Goal: Information Seeking & Learning: Learn about a topic

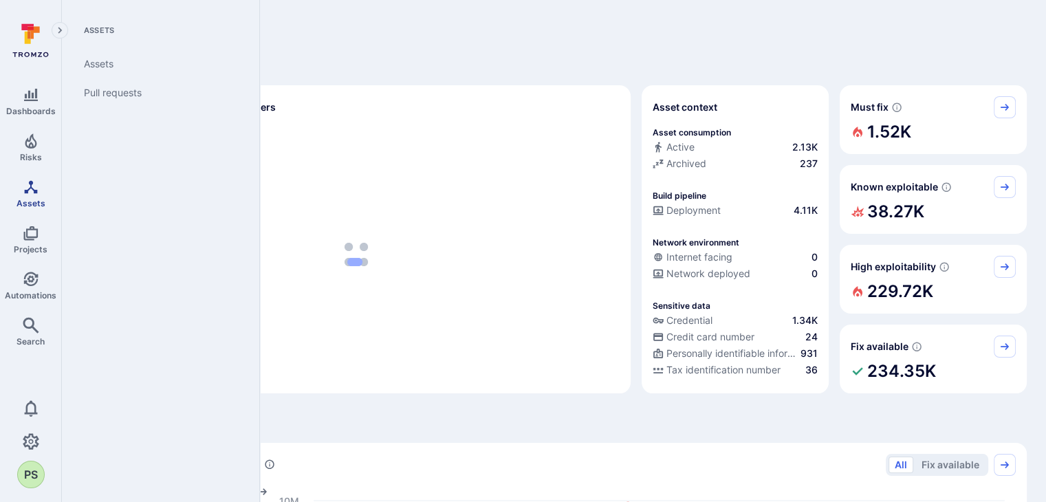
click at [34, 193] on icon "Assets" at bounding box center [30, 186] width 13 height 13
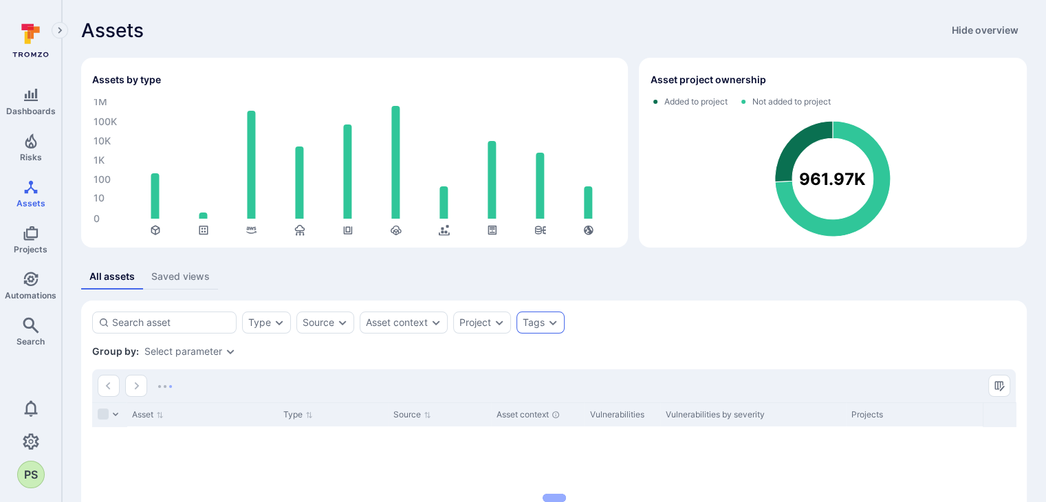
click at [528, 325] on div "Tags" at bounding box center [534, 322] width 22 height 11
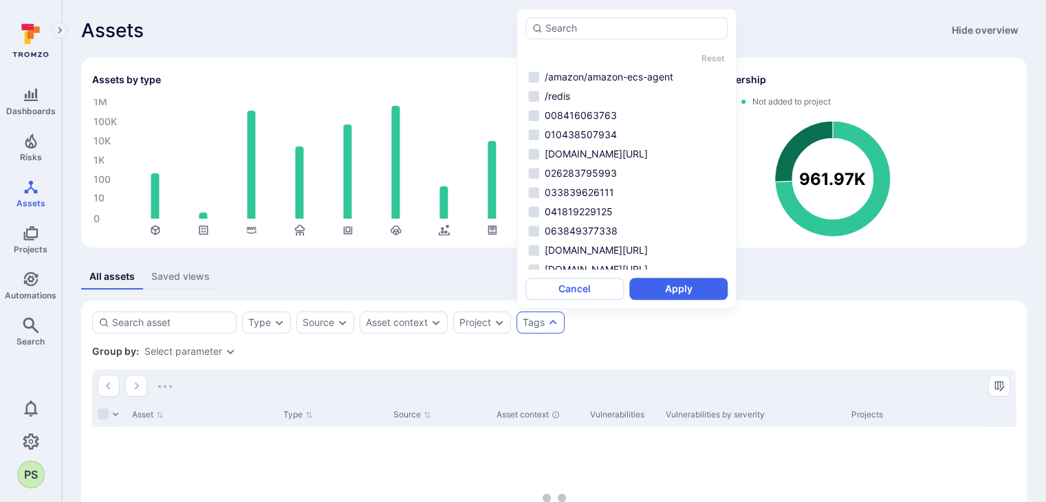
click at [682, 349] on div "Group by: Select parameter" at bounding box center [554, 352] width 924 height 14
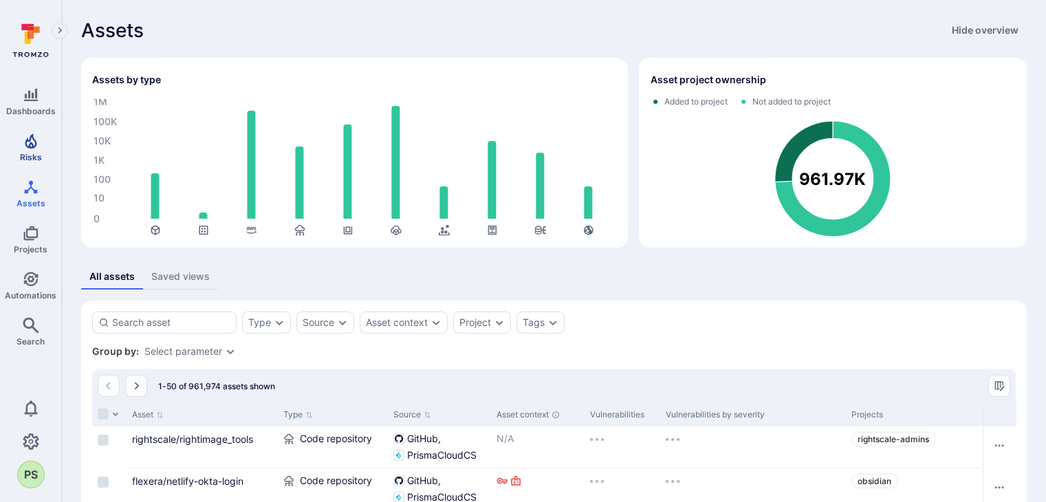
click at [25, 160] on span "Risks" at bounding box center [31, 157] width 22 height 10
click at [30, 149] on icon "Risks" at bounding box center [31, 141] width 17 height 17
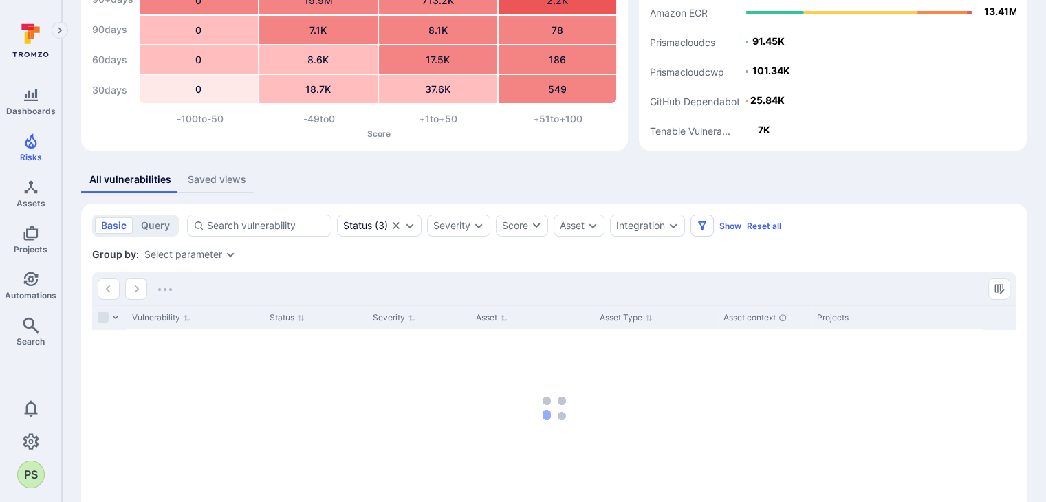
scroll to position [138, 0]
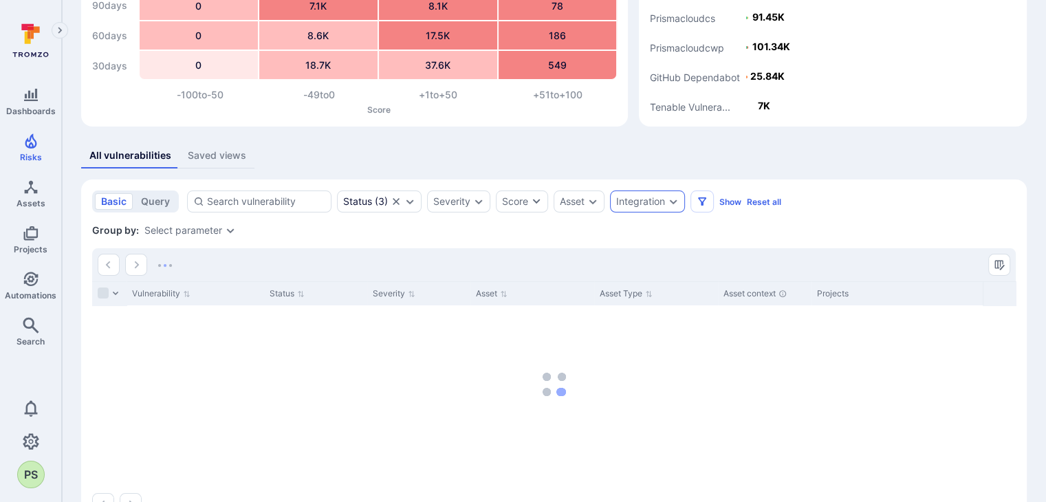
click at [647, 208] on div "Integration" at bounding box center [647, 202] width 75 height 22
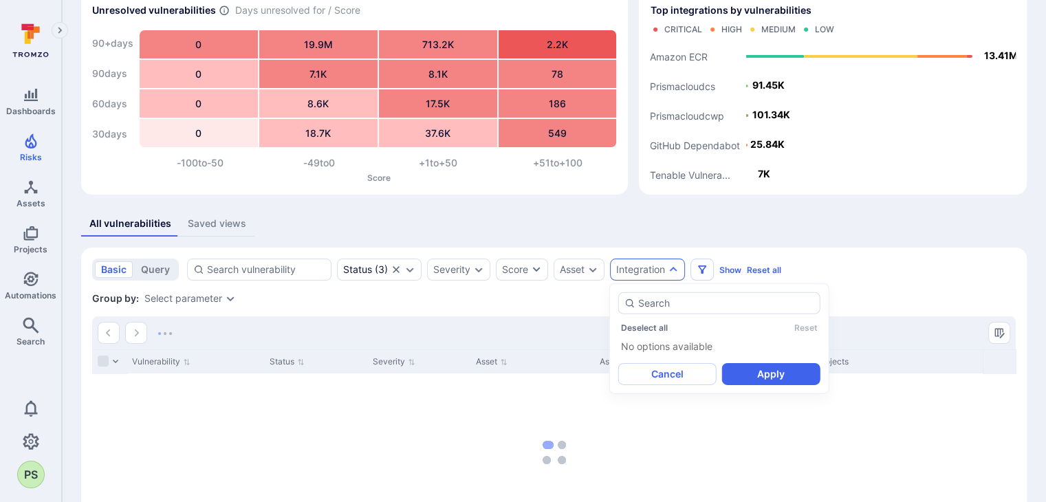
scroll to position [0, 0]
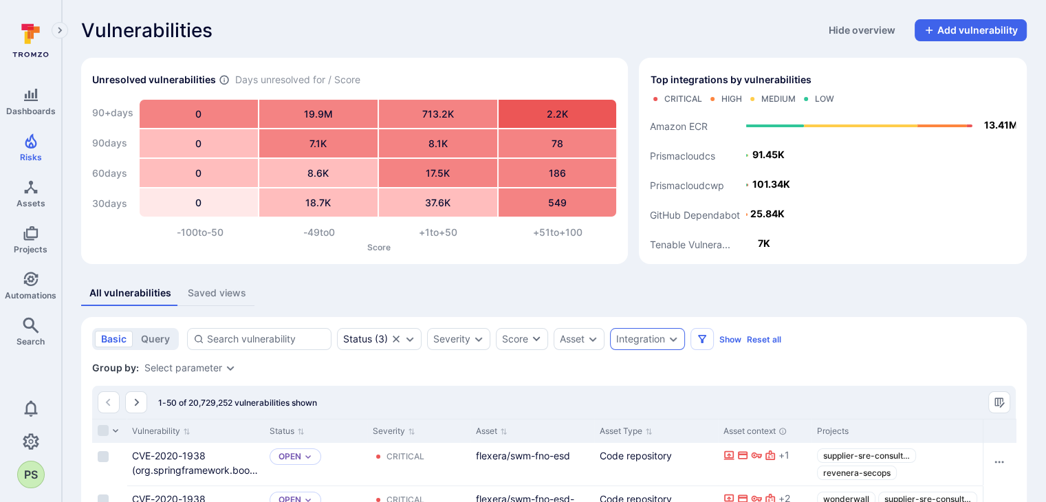
click at [663, 335] on div "Integration" at bounding box center [640, 339] width 49 height 11
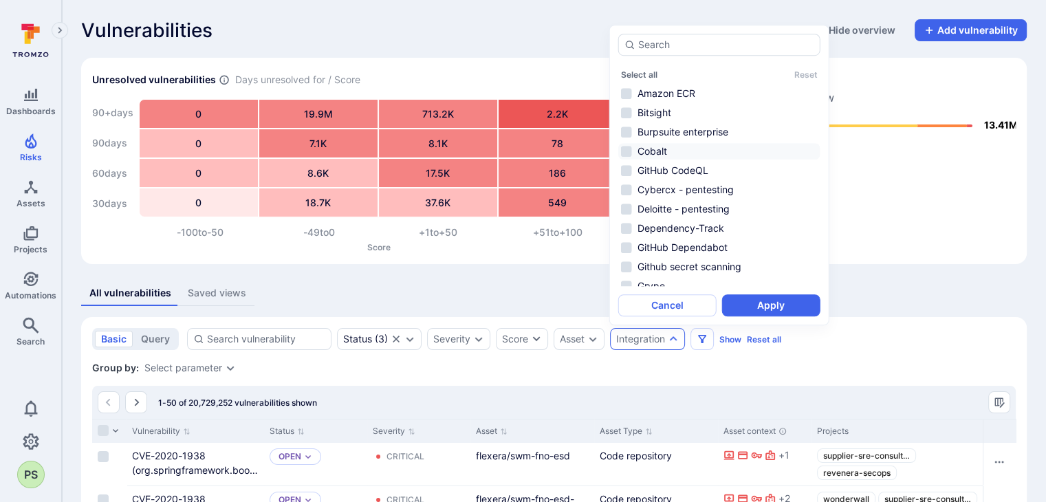
click at [641, 154] on li "Cobalt" at bounding box center [719, 151] width 202 height 17
click at [773, 301] on button "Apply" at bounding box center [771, 305] width 98 height 22
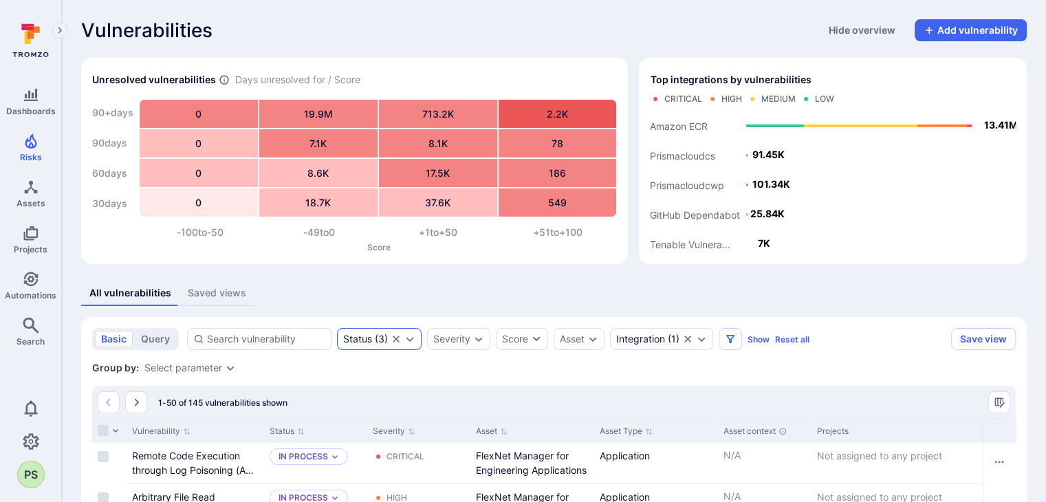
click at [392, 338] on icon "Clear selection" at bounding box center [396, 339] width 11 height 11
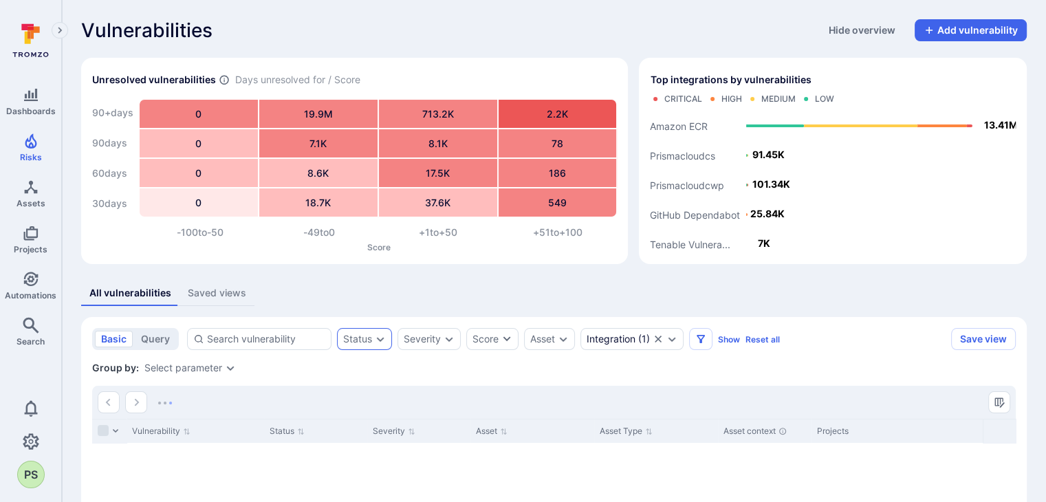
click at [375, 338] on icon "Expand dropdown" at bounding box center [380, 339] width 11 height 11
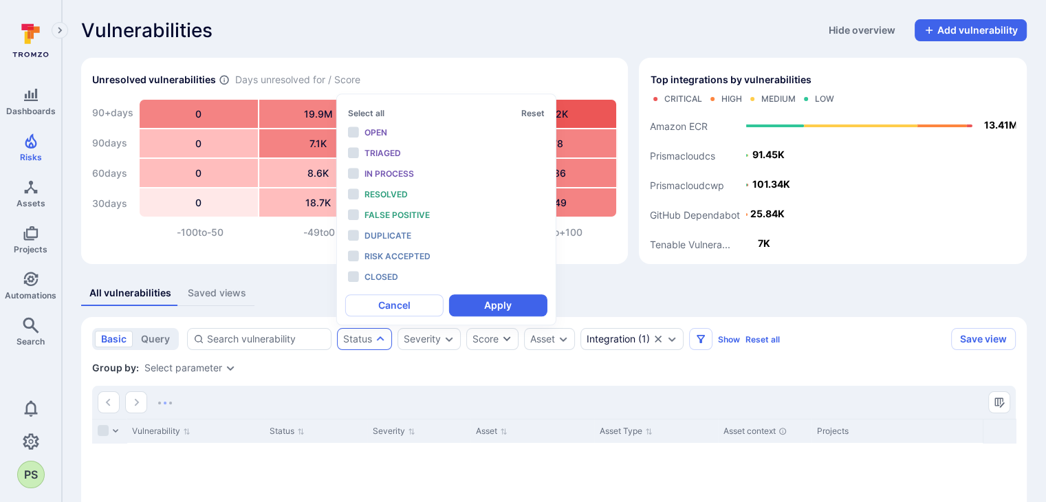
scroll to position [11, 0]
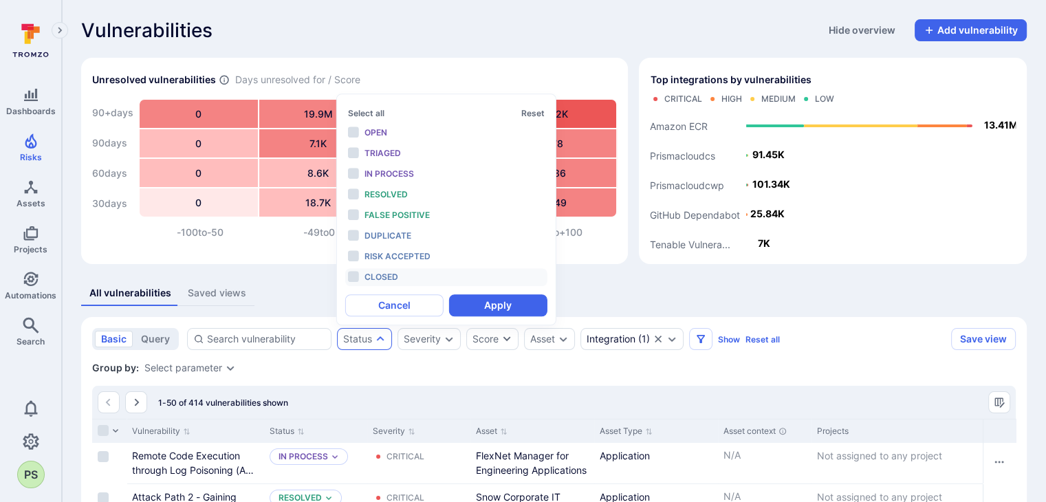
click at [387, 273] on span "Closed" at bounding box center [382, 277] width 34 height 10
click at [512, 310] on button "Apply" at bounding box center [498, 305] width 98 height 22
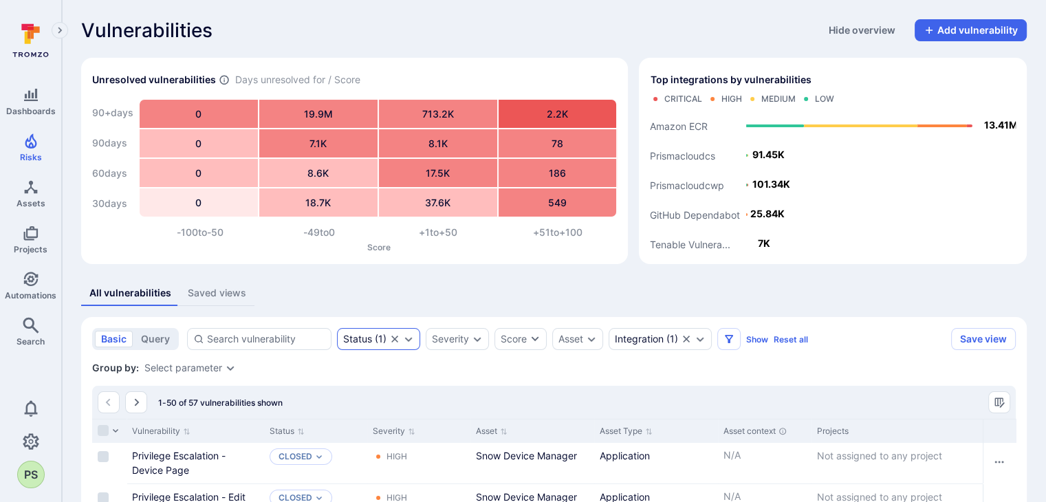
click at [393, 341] on icon "Clear selection" at bounding box center [394, 339] width 11 height 11
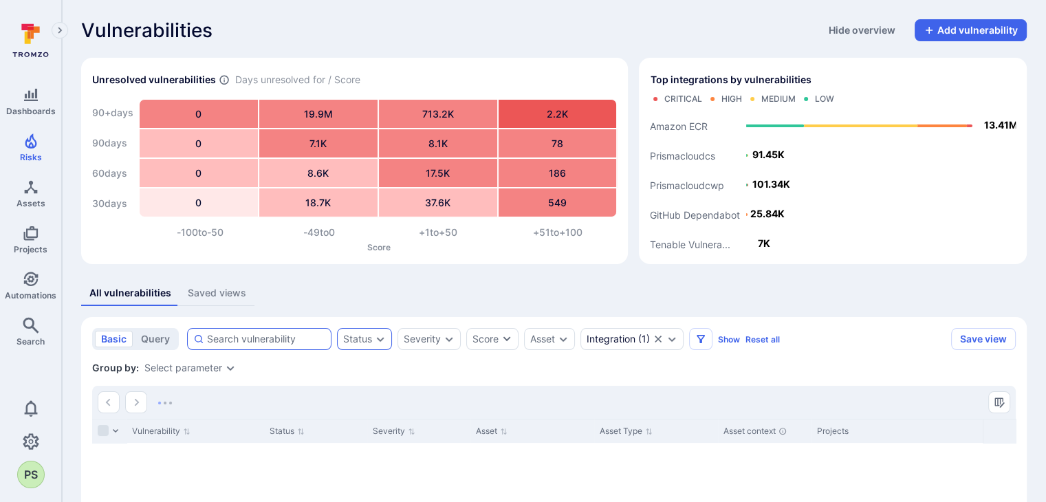
click at [285, 331] on div at bounding box center [259, 339] width 144 height 22
click at [285, 332] on input at bounding box center [266, 339] width 118 height 14
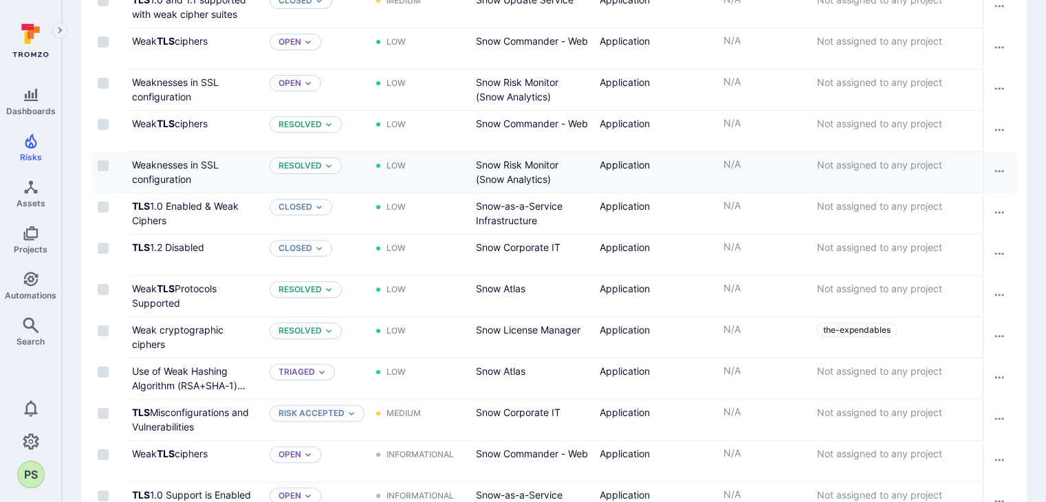
scroll to position [112, 0]
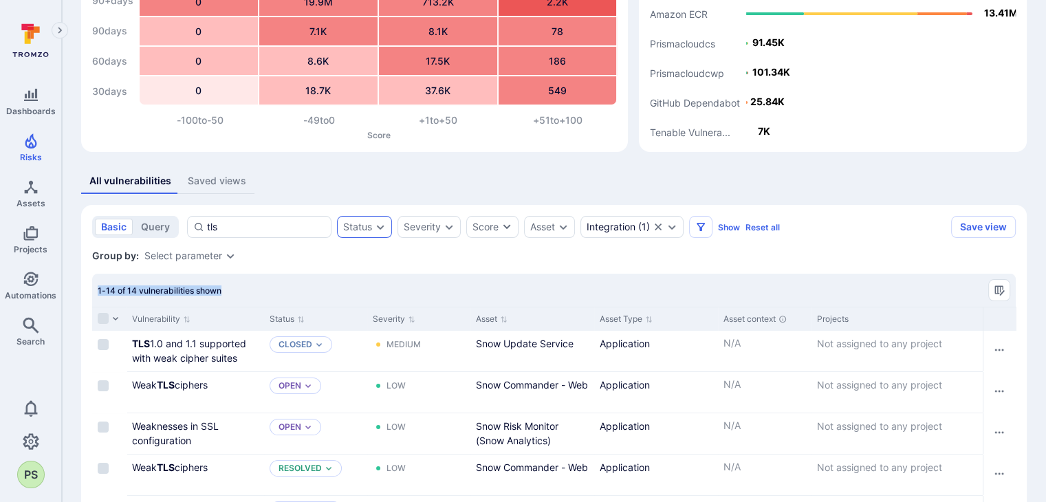
drag, startPoint x: 226, startPoint y: 290, endPoint x: 98, endPoint y: 298, distance: 127.5
click at [98, 298] on div "1-14 of 14 vulnerabilities shown" at bounding box center [554, 290] width 924 height 33
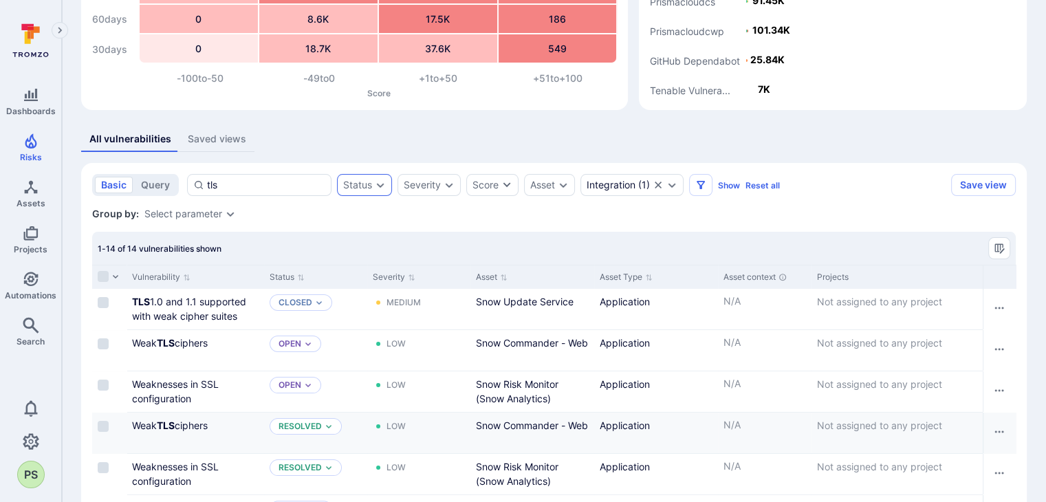
scroll to position [0, 0]
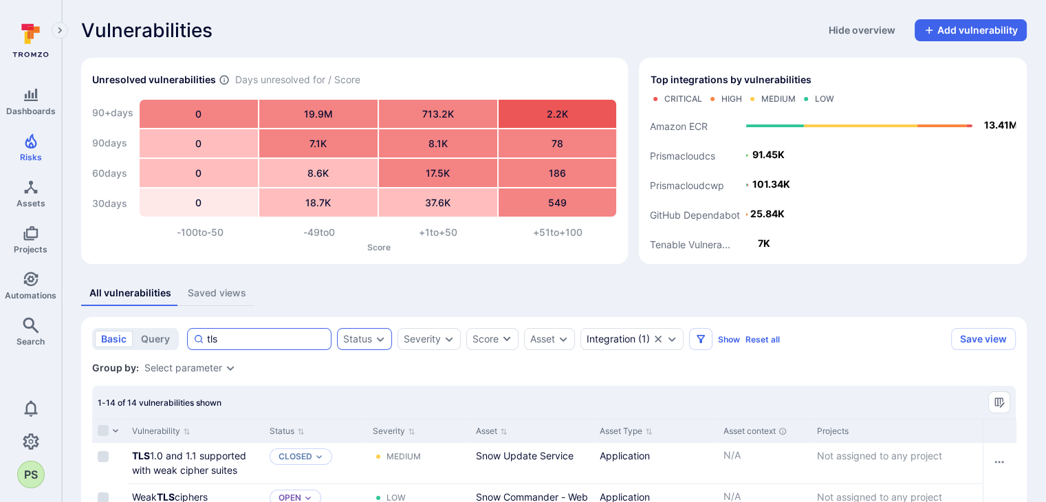
drag, startPoint x: 243, startPoint y: 336, endPoint x: 195, endPoint y: 336, distance: 47.5
click at [195, 336] on div "tls" at bounding box center [259, 339] width 144 height 22
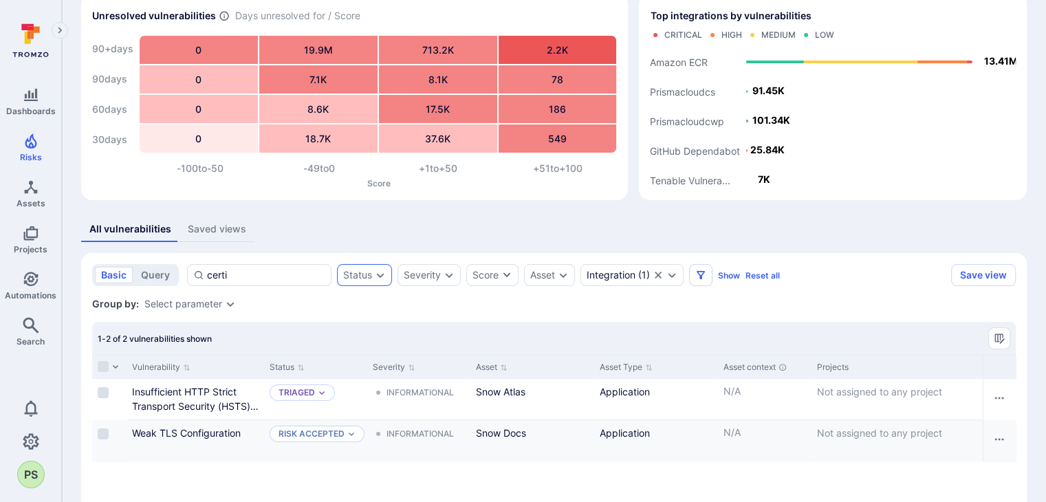
scroll to position [138, 0]
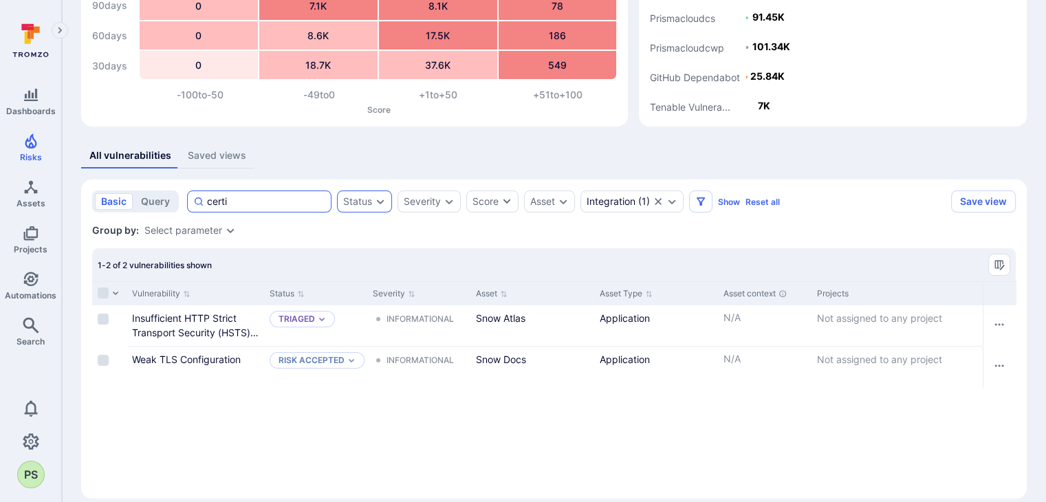
drag, startPoint x: 274, startPoint y: 197, endPoint x: 203, endPoint y: 202, distance: 71.0
click at [203, 202] on div "certi" at bounding box center [259, 202] width 144 height 22
type input "crypo"
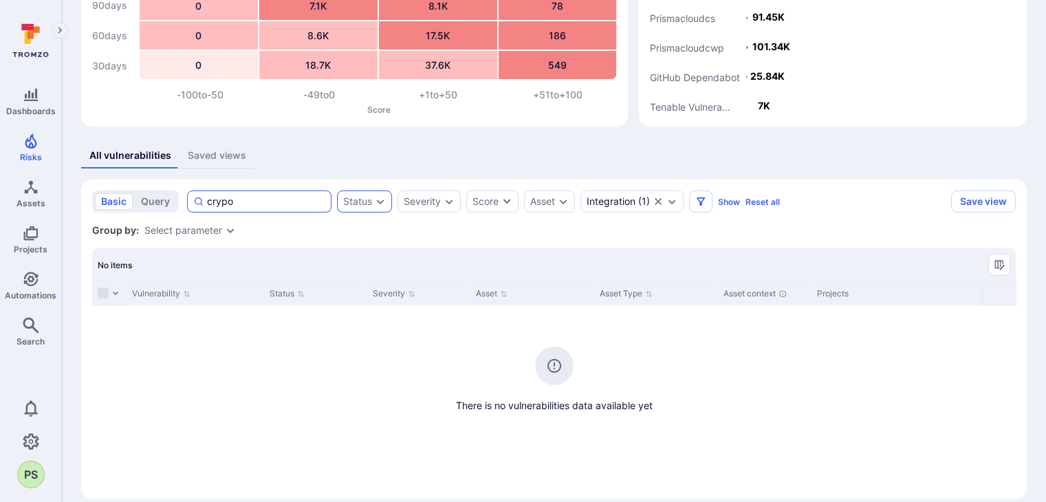
drag, startPoint x: 239, startPoint y: 202, endPoint x: 199, endPoint y: 199, distance: 40.6
click at [199, 199] on div "crypo" at bounding box center [259, 202] width 144 height 22
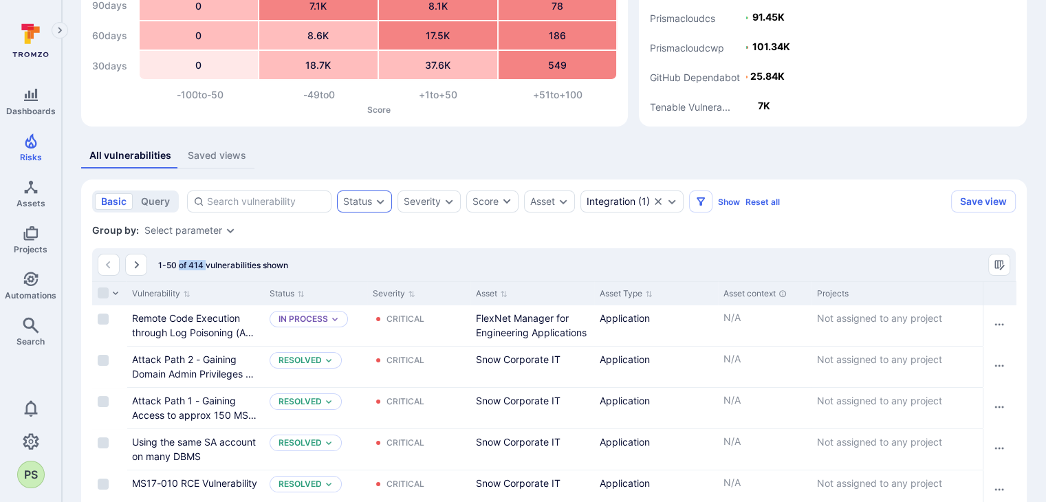
drag, startPoint x: 206, startPoint y: 263, endPoint x: 181, endPoint y: 264, distance: 25.5
click at [181, 264] on span "1-50 of 414 vulnerabilities shown" at bounding box center [223, 265] width 130 height 10
click at [311, 235] on div "Group by: Select parameter" at bounding box center [554, 231] width 924 height 14
click at [292, 206] on input at bounding box center [266, 202] width 118 height 14
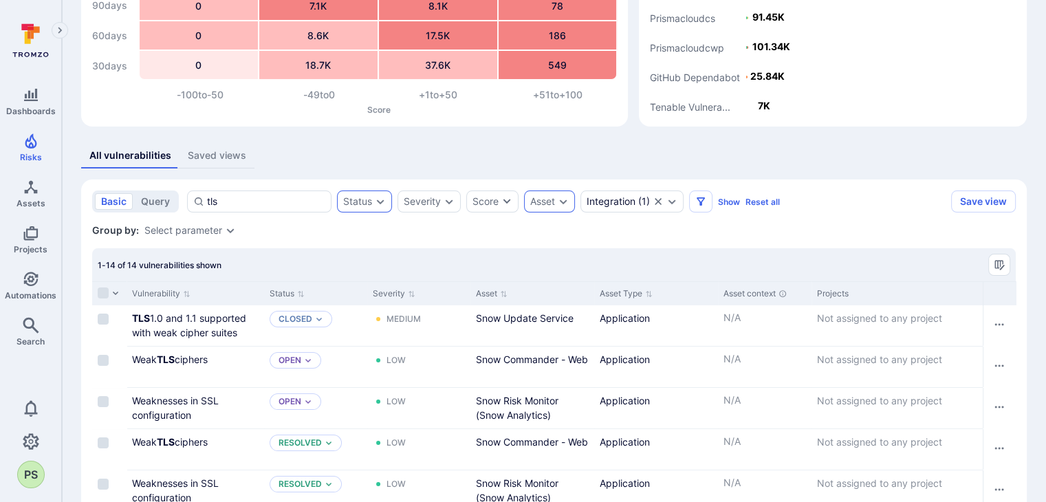
type input "tls"
click at [565, 202] on icon "Expand dropdown" at bounding box center [563, 201] width 11 height 11
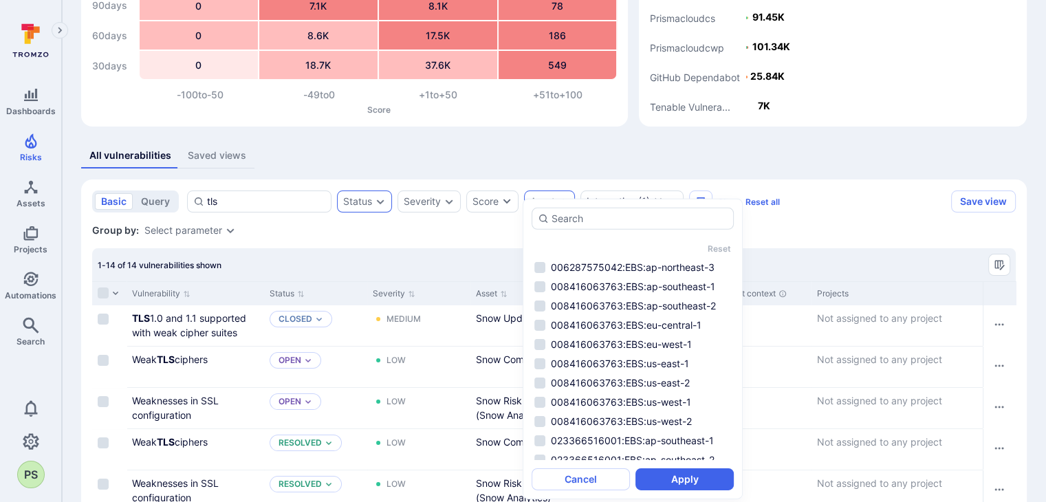
click at [467, 250] on div "1-14 of 14 vulnerabilities shown" at bounding box center [554, 264] width 924 height 33
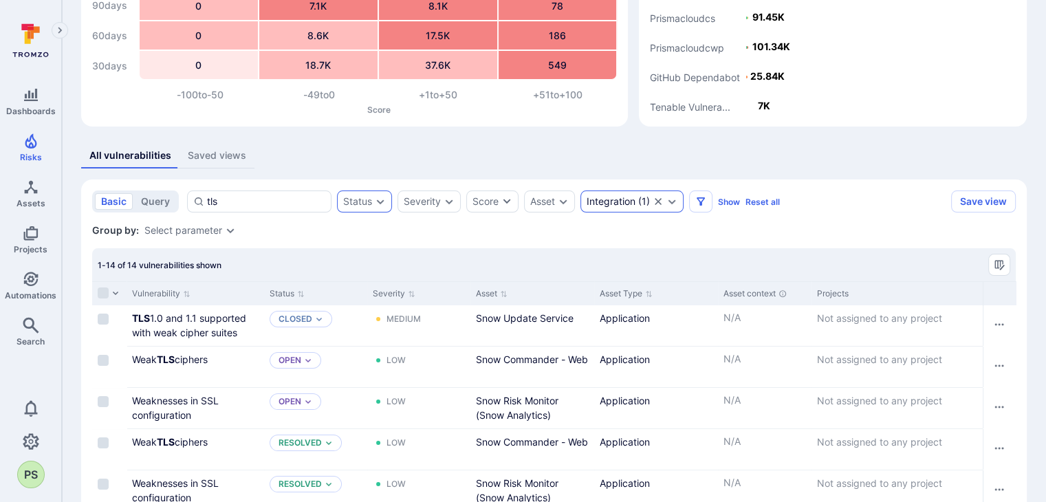
click at [655, 199] on icon "Clear selection" at bounding box center [658, 201] width 7 height 7
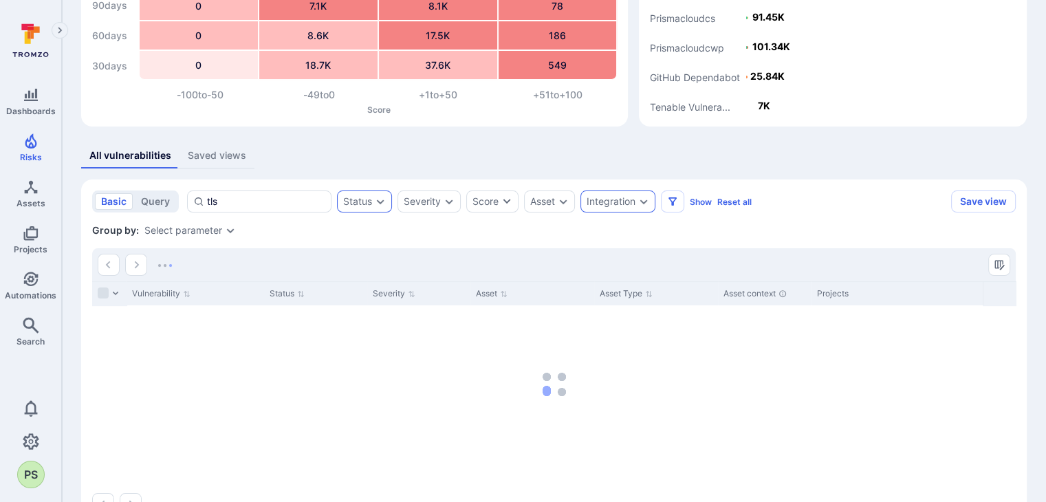
click at [638, 203] on icon "Expand dropdown" at bounding box center [643, 201] width 11 height 11
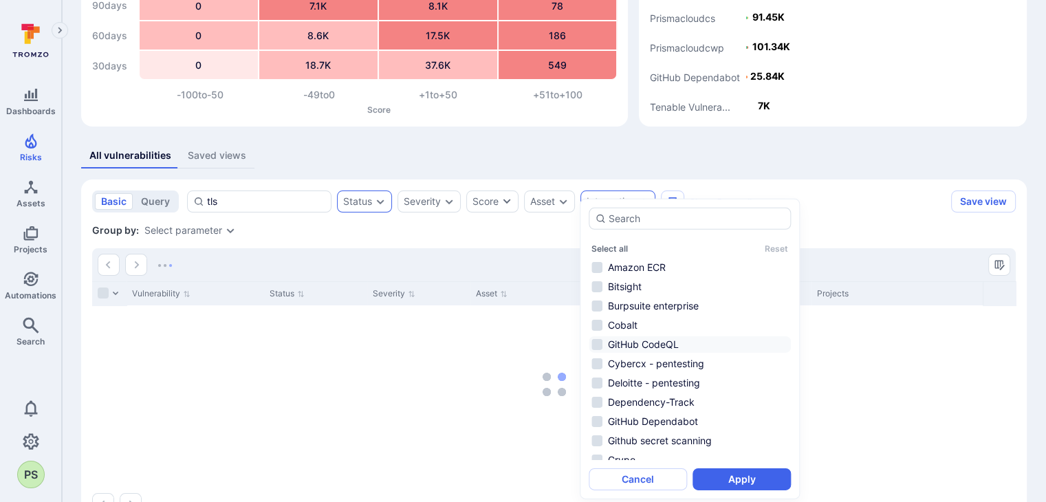
scroll to position [69, 0]
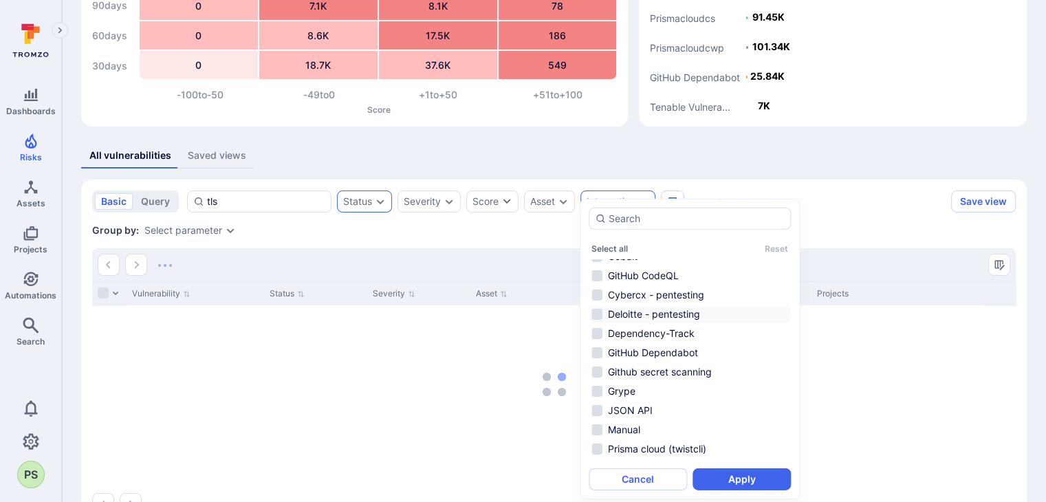
click at [673, 311] on li "Deloitte - pentesting" at bounding box center [690, 314] width 202 height 17
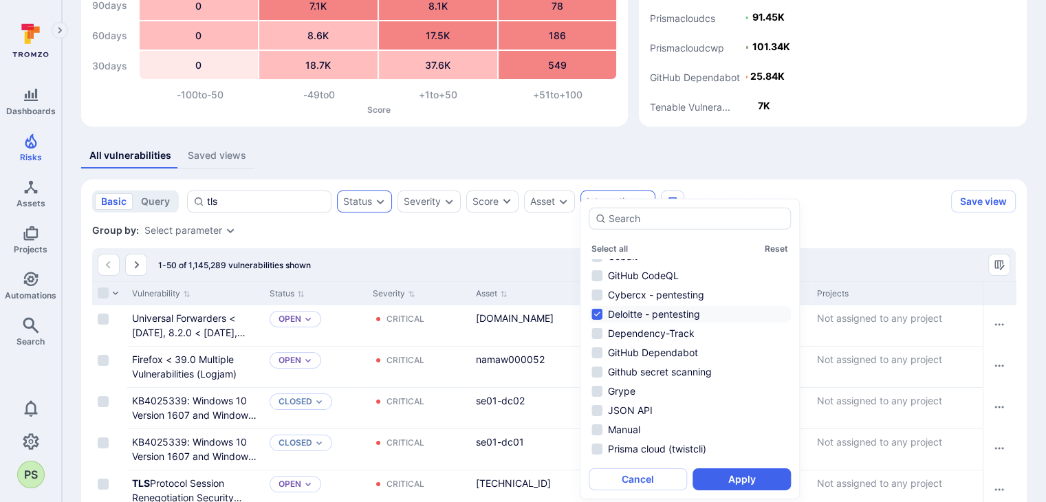
drag, startPoint x: 740, startPoint y: 479, endPoint x: 726, endPoint y: 471, distance: 16.0
click at [740, 479] on button "Apply" at bounding box center [742, 479] width 98 height 22
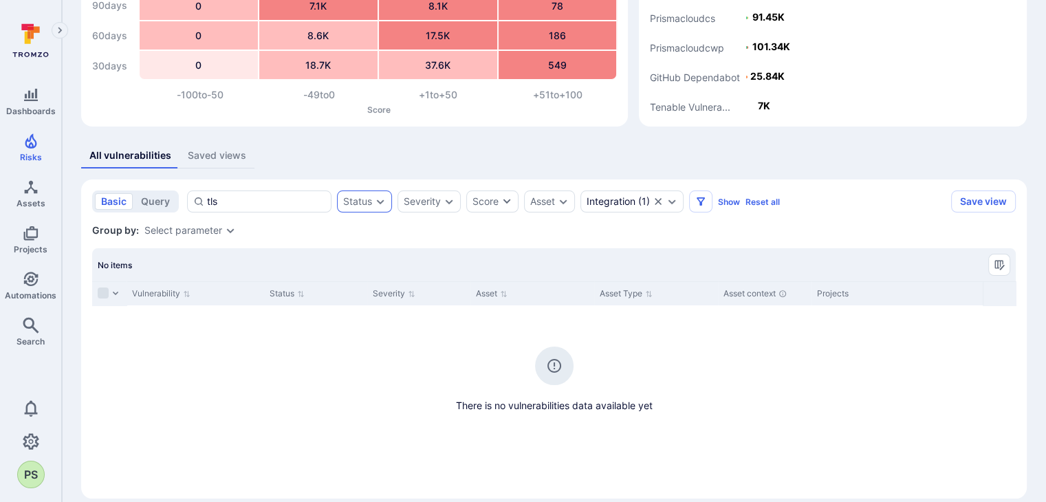
click at [525, 235] on div "Group by: Select parameter" at bounding box center [554, 231] width 924 height 14
click at [658, 199] on icon "Clear selection" at bounding box center [658, 201] width 7 height 7
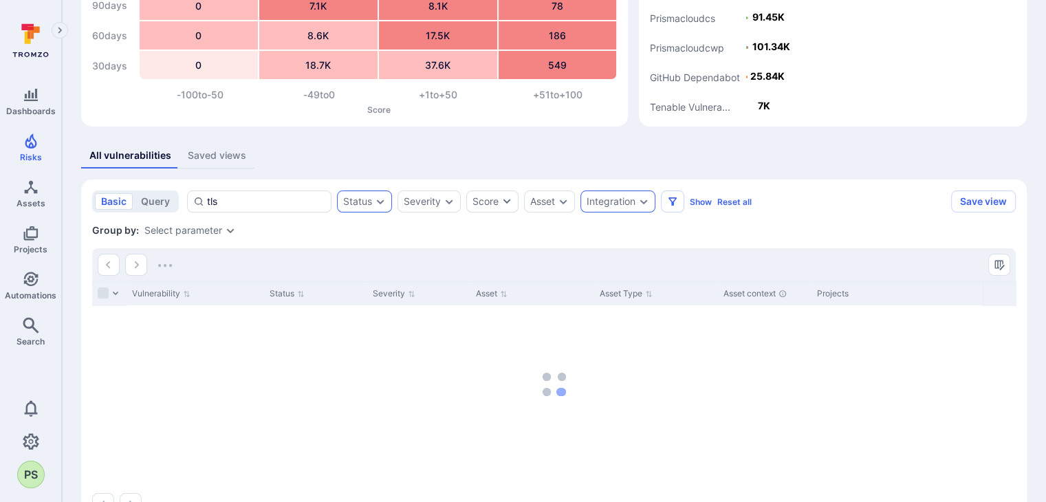
click at [644, 200] on icon "Expand dropdown" at bounding box center [643, 201] width 11 height 11
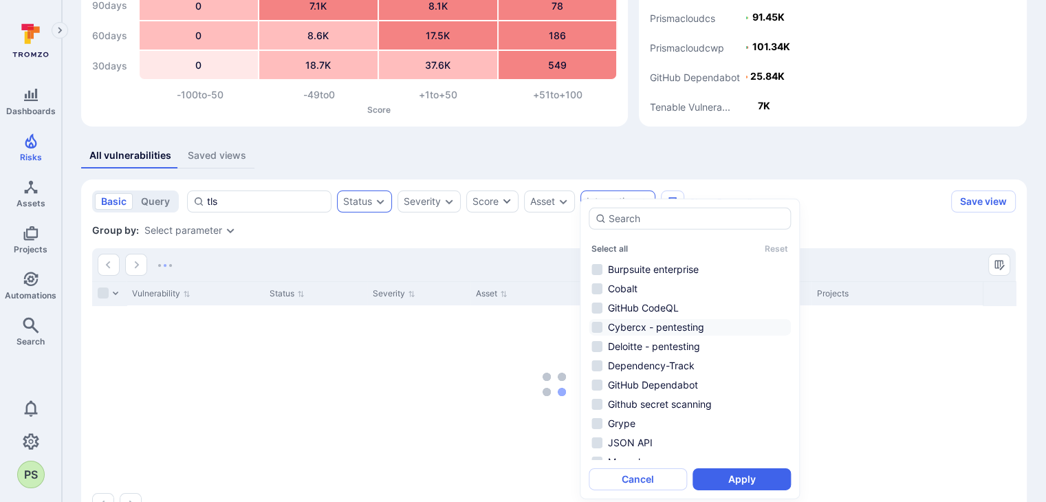
scroll to position [69, 0]
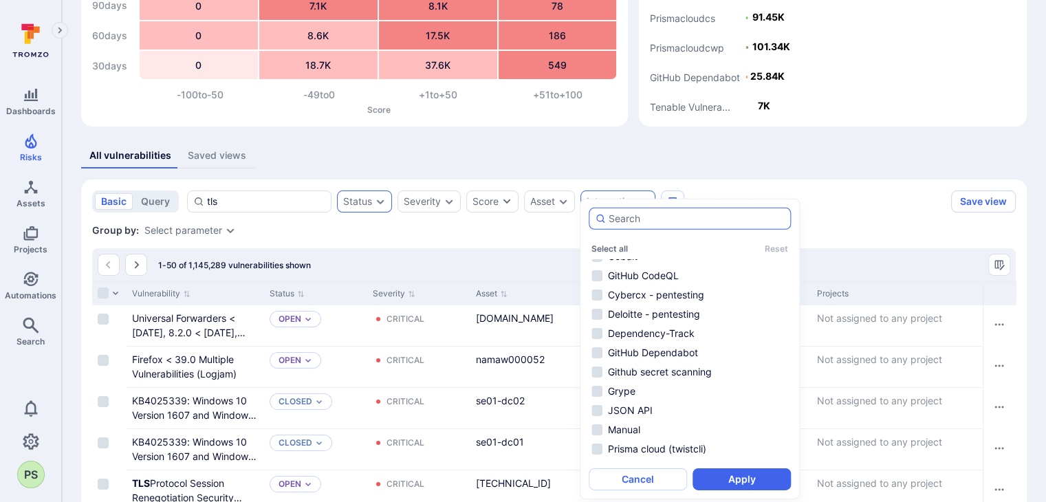
click at [644, 217] on input "autocomplete options" at bounding box center [697, 219] width 176 height 14
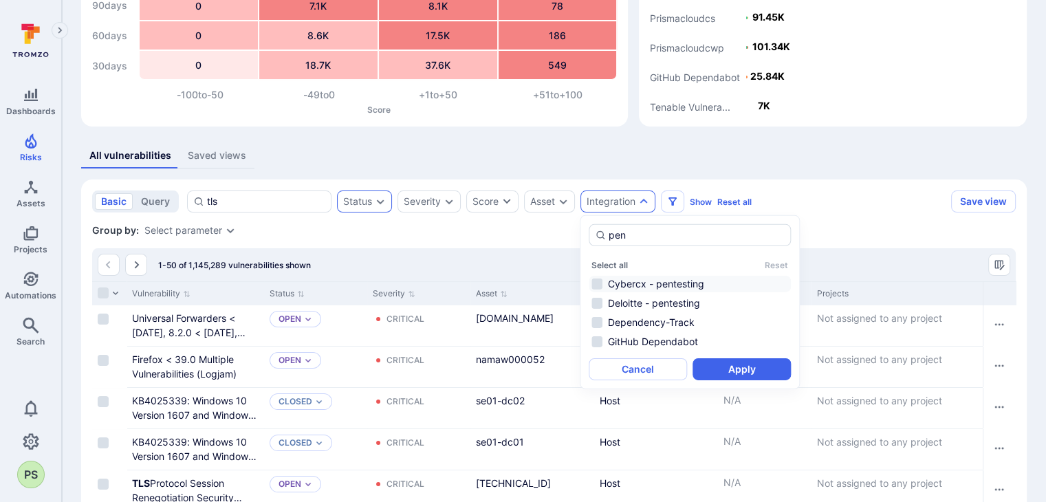
click at [603, 283] on li "Cybercx - pentesting" at bounding box center [690, 284] width 202 height 17
type input "pen"
click at [776, 371] on button "Apply" at bounding box center [742, 369] width 98 height 22
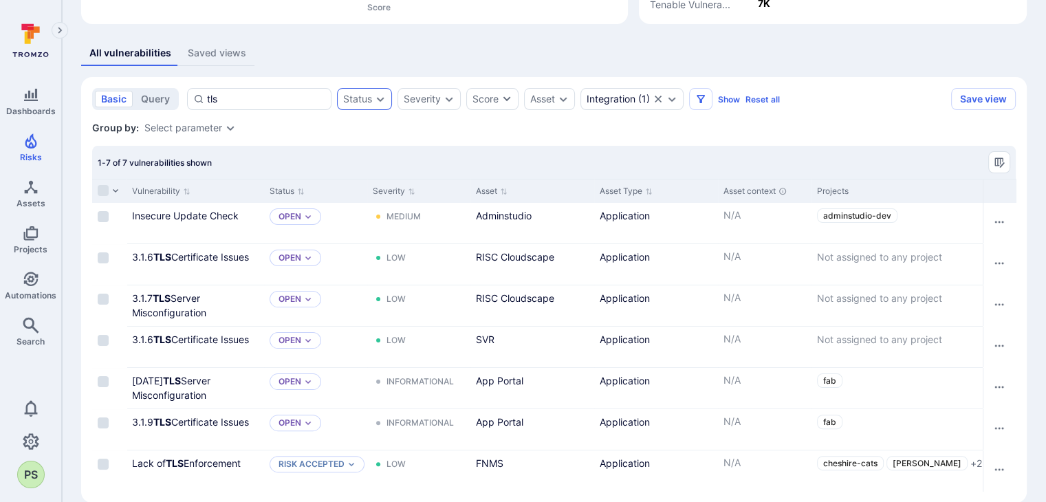
scroll to position [267, 0]
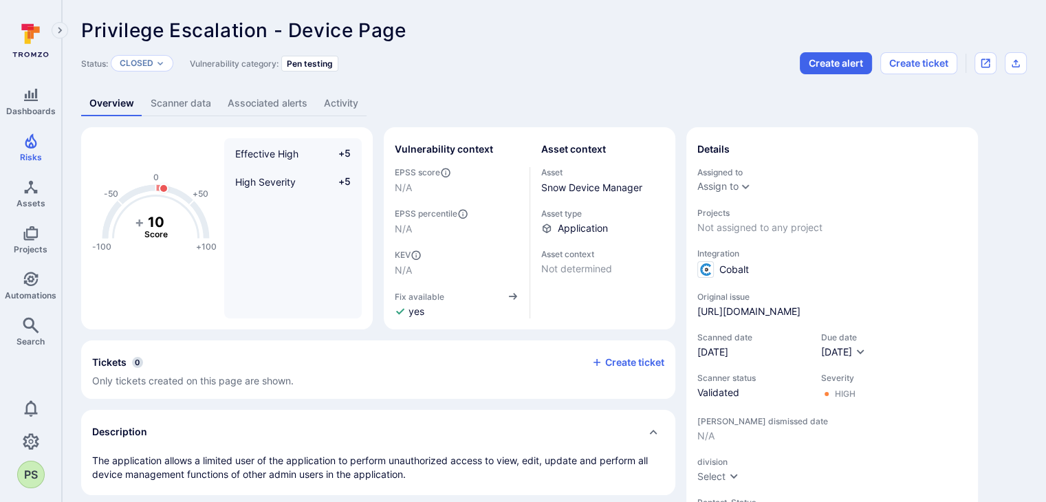
scroll to position [69, 0]
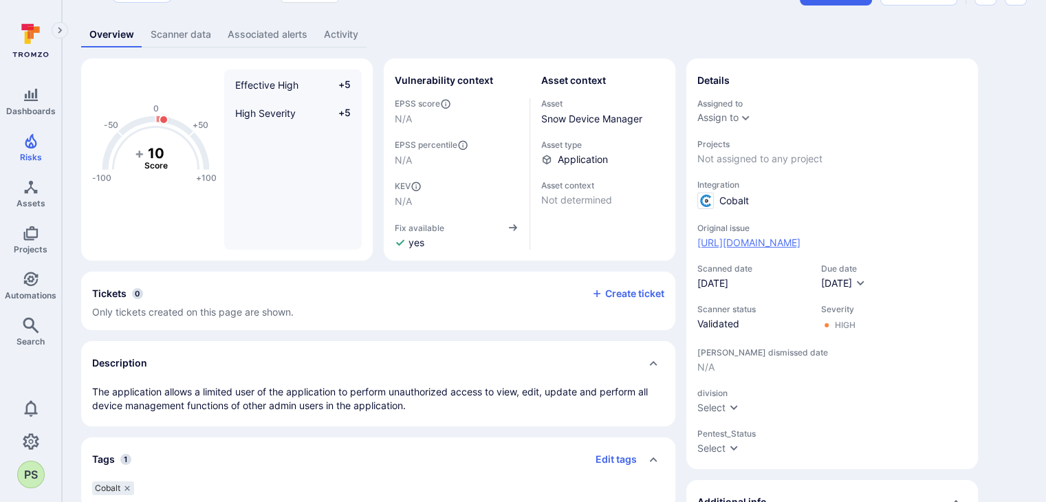
click at [801, 237] on link "https://api.us.cobalt.io/links/eyJ0eXBlIjoiRklORElORyIsIm9yZ1NsdWciOiJzbm93LXNv…" at bounding box center [748, 243] width 103 height 14
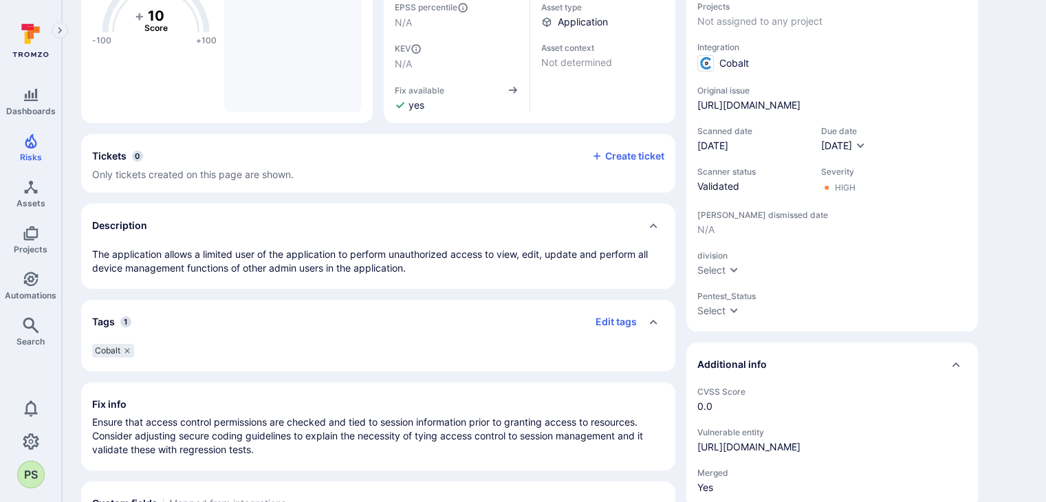
scroll to position [138, 0]
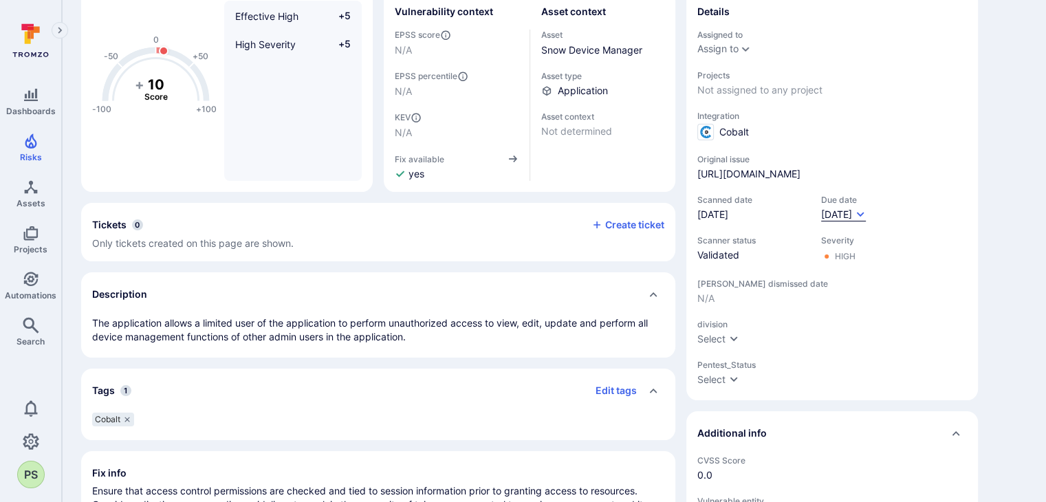
click at [866, 220] on icon "Due date field" at bounding box center [860, 214] width 11 height 11
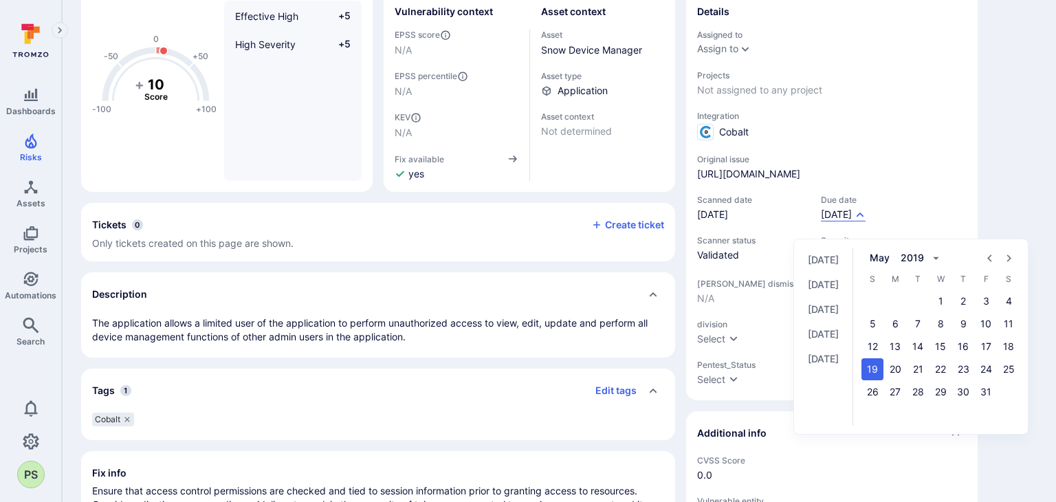
click at [1023, 187] on div at bounding box center [528, 251] width 1056 height 502
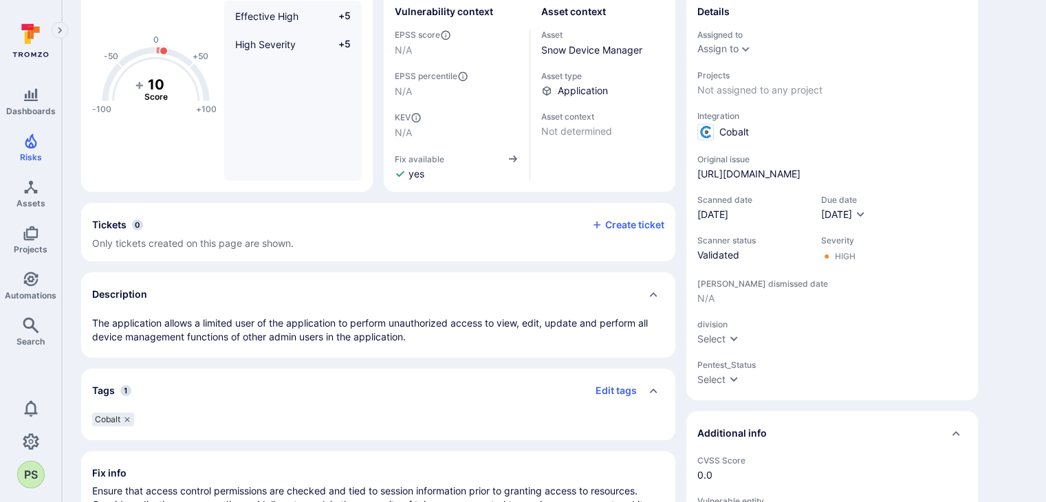
scroll to position [0, 0]
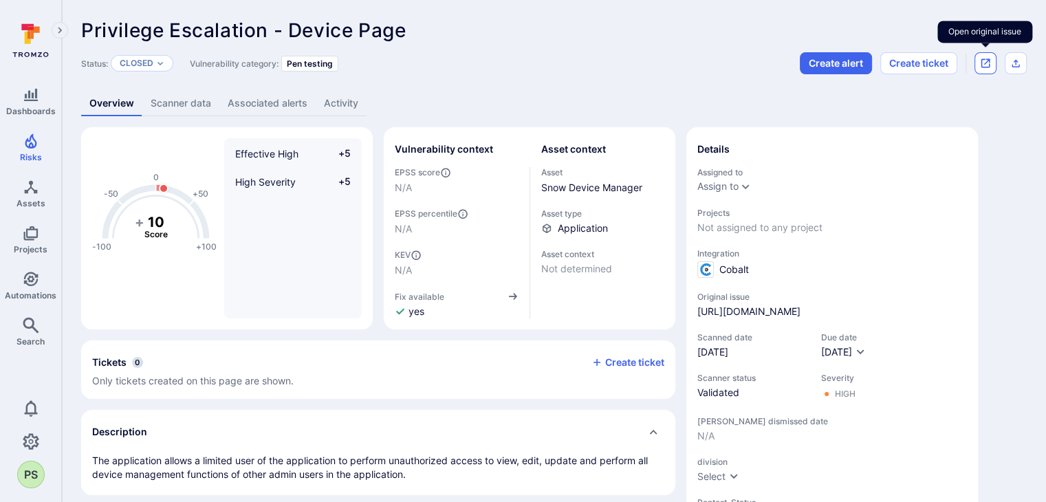
click at [982, 64] on icon "Open original issue" at bounding box center [985, 63] width 11 height 11
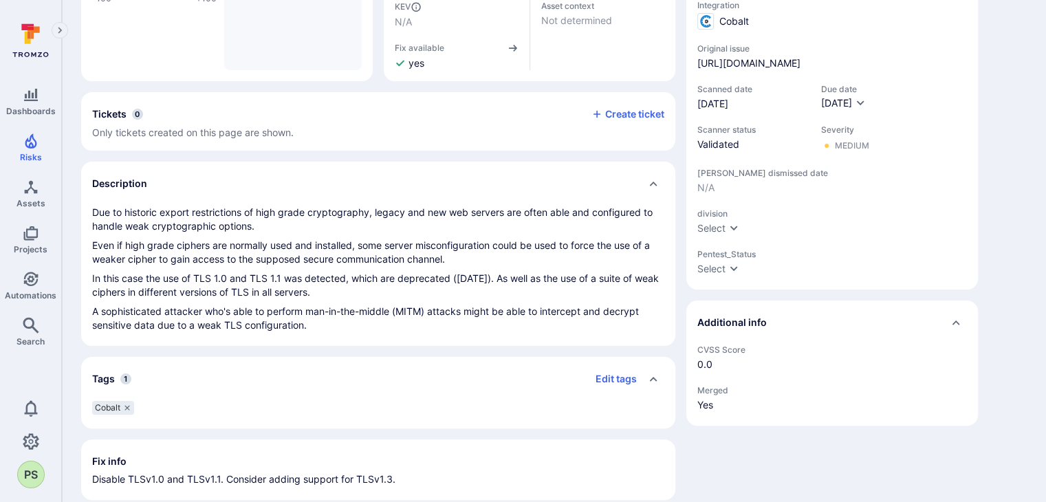
scroll to position [138, 0]
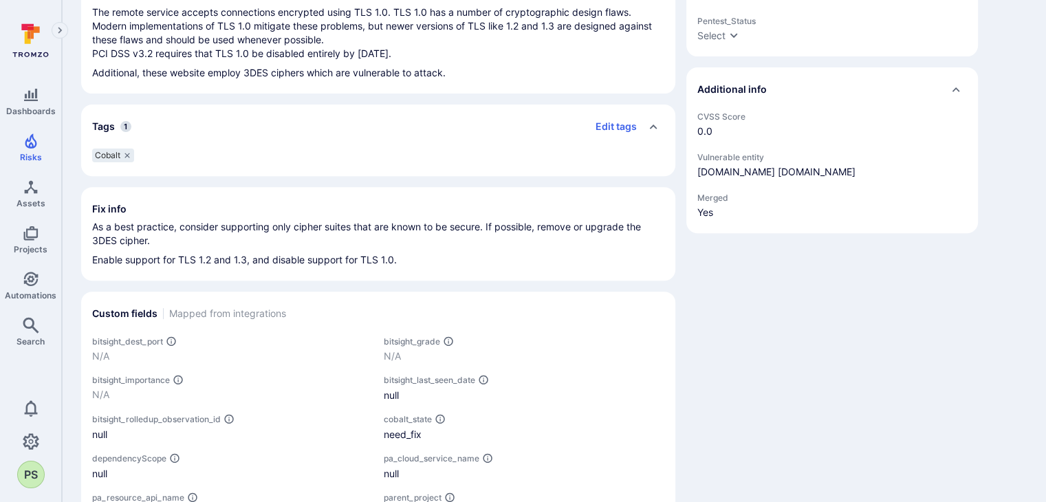
scroll to position [413, 0]
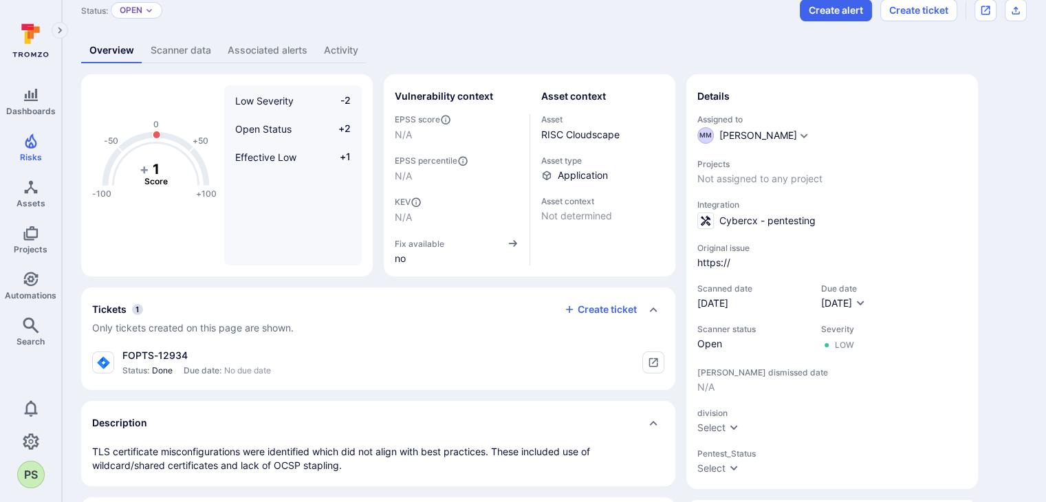
scroll to position [138, 0]
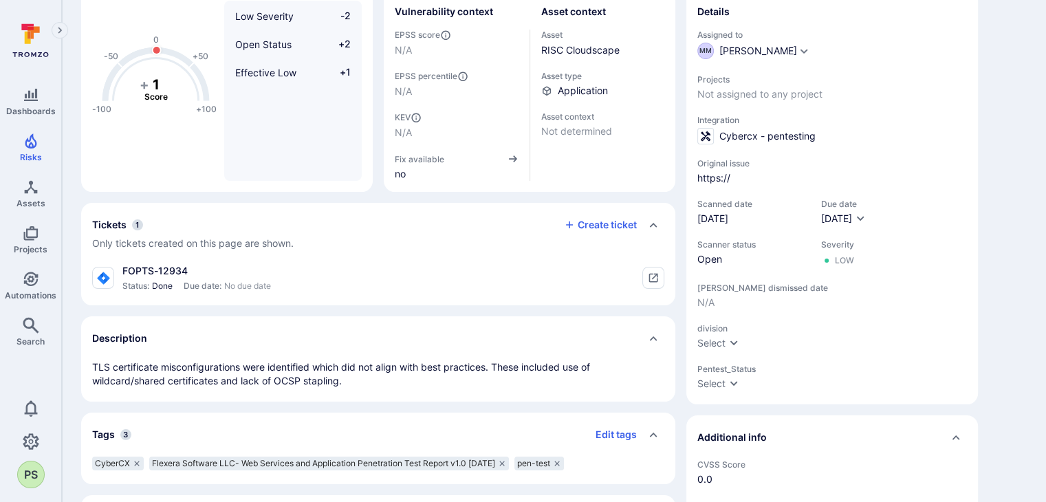
click at [127, 228] on div "Tickets 1" at bounding box center [117, 225] width 51 height 22
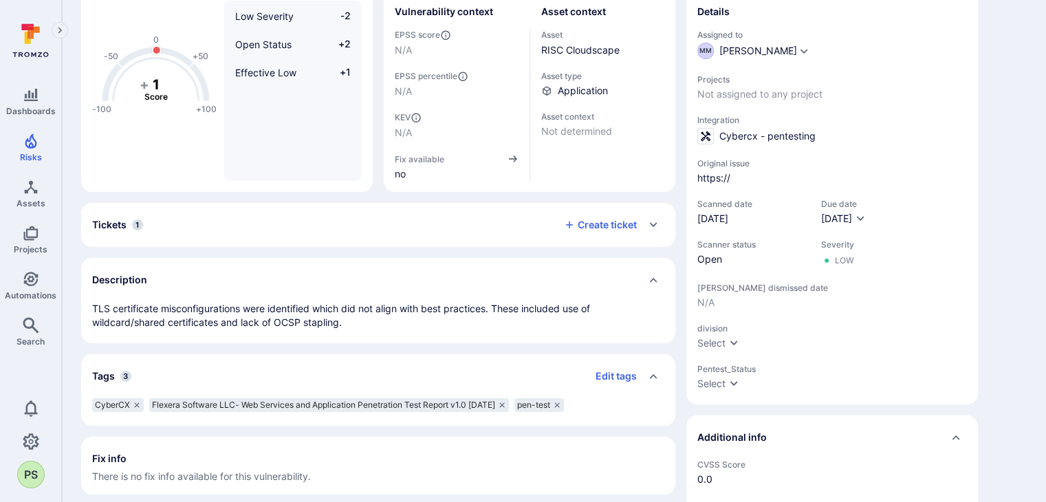
click at [133, 228] on span "1" at bounding box center [137, 224] width 11 height 11
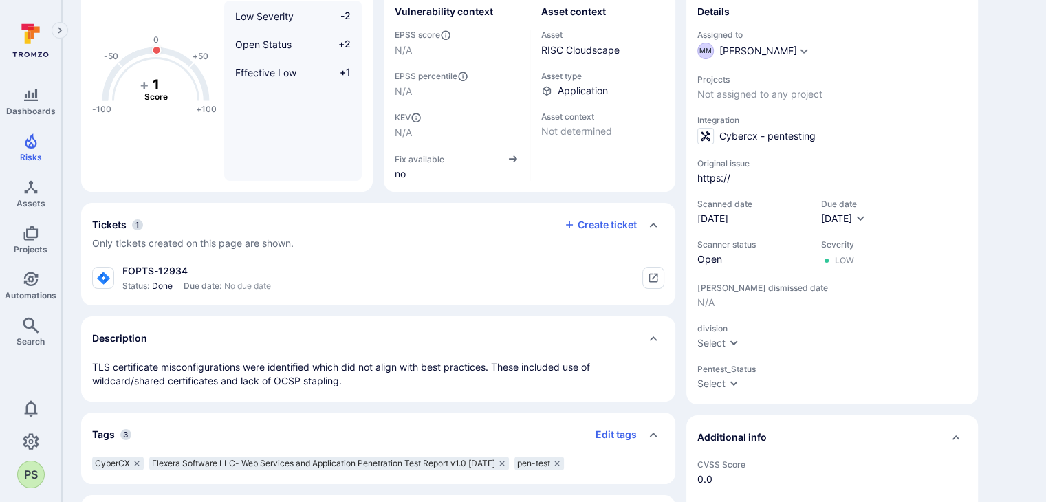
click at [155, 270] on div "FOPTS-12934" at bounding box center [196, 271] width 149 height 14
click at [118, 279] on div "FOPTS-12934 Status: Done Due date: No due date" at bounding box center [181, 278] width 179 height 28
click at [102, 276] on icon "tickets card" at bounding box center [101, 275] width 4 height 6
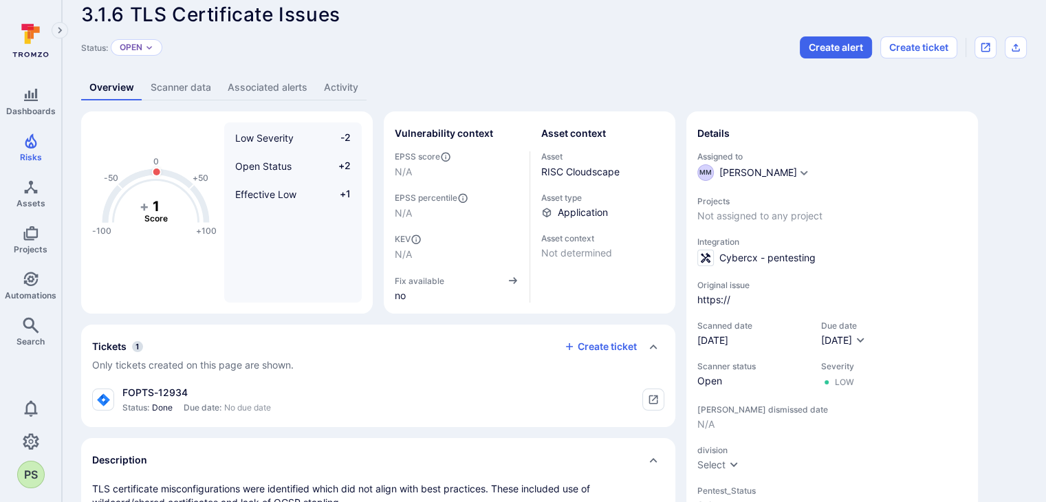
scroll to position [206, 0]
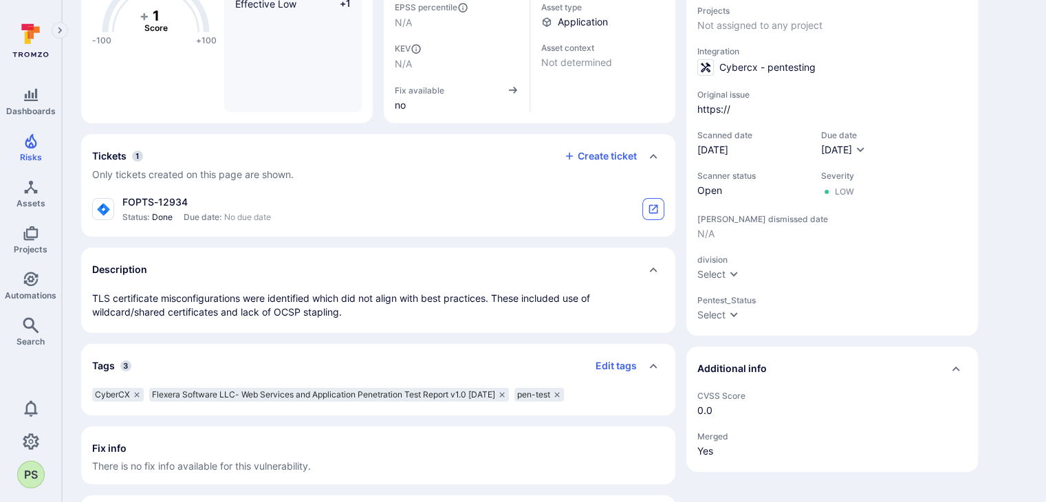
click at [653, 212] on icon "tickets card" at bounding box center [653, 209] width 11 height 11
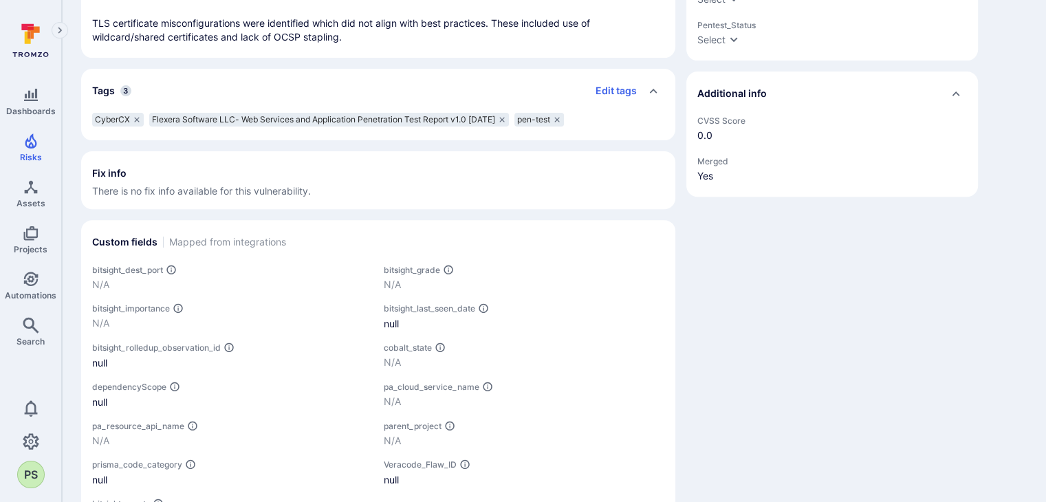
scroll to position [413, 0]
